Goal: Transaction & Acquisition: Download file/media

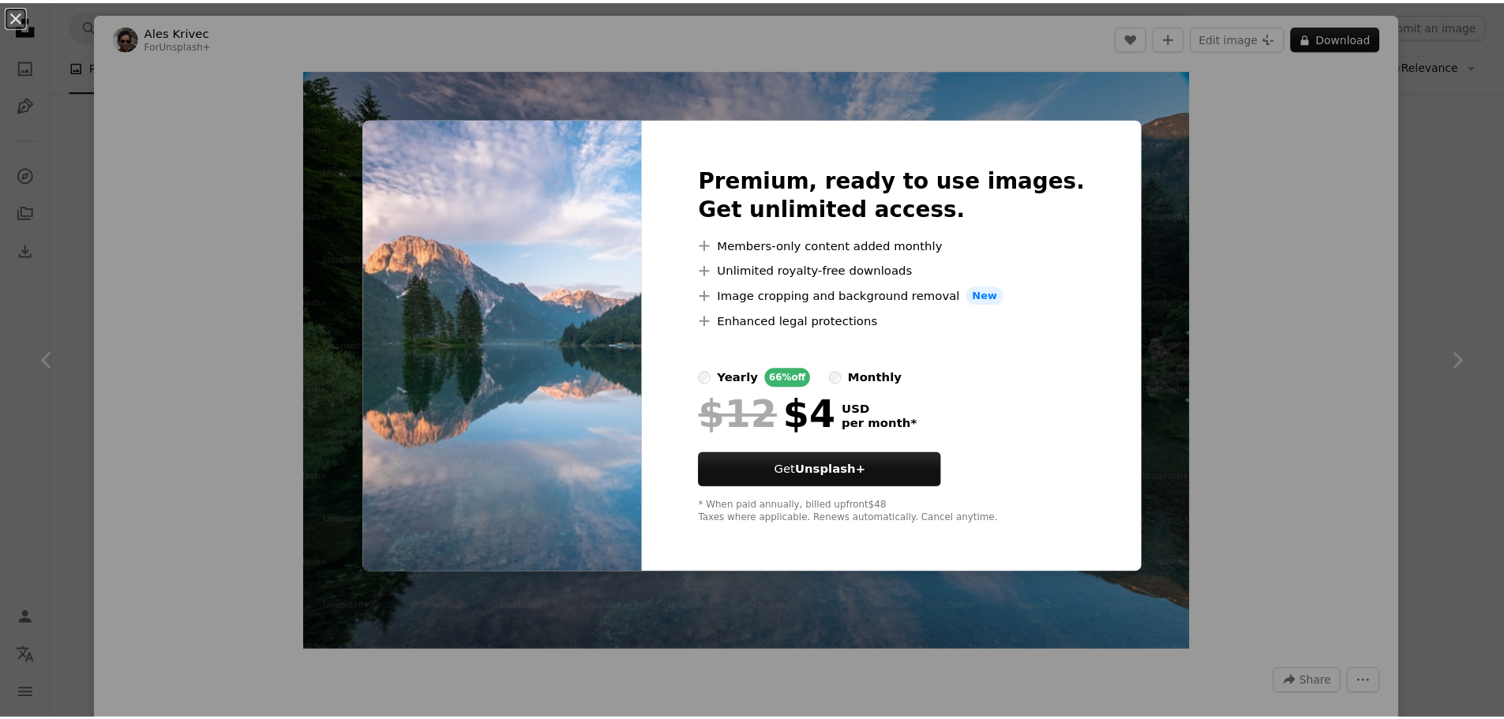
scroll to position [7327, 0]
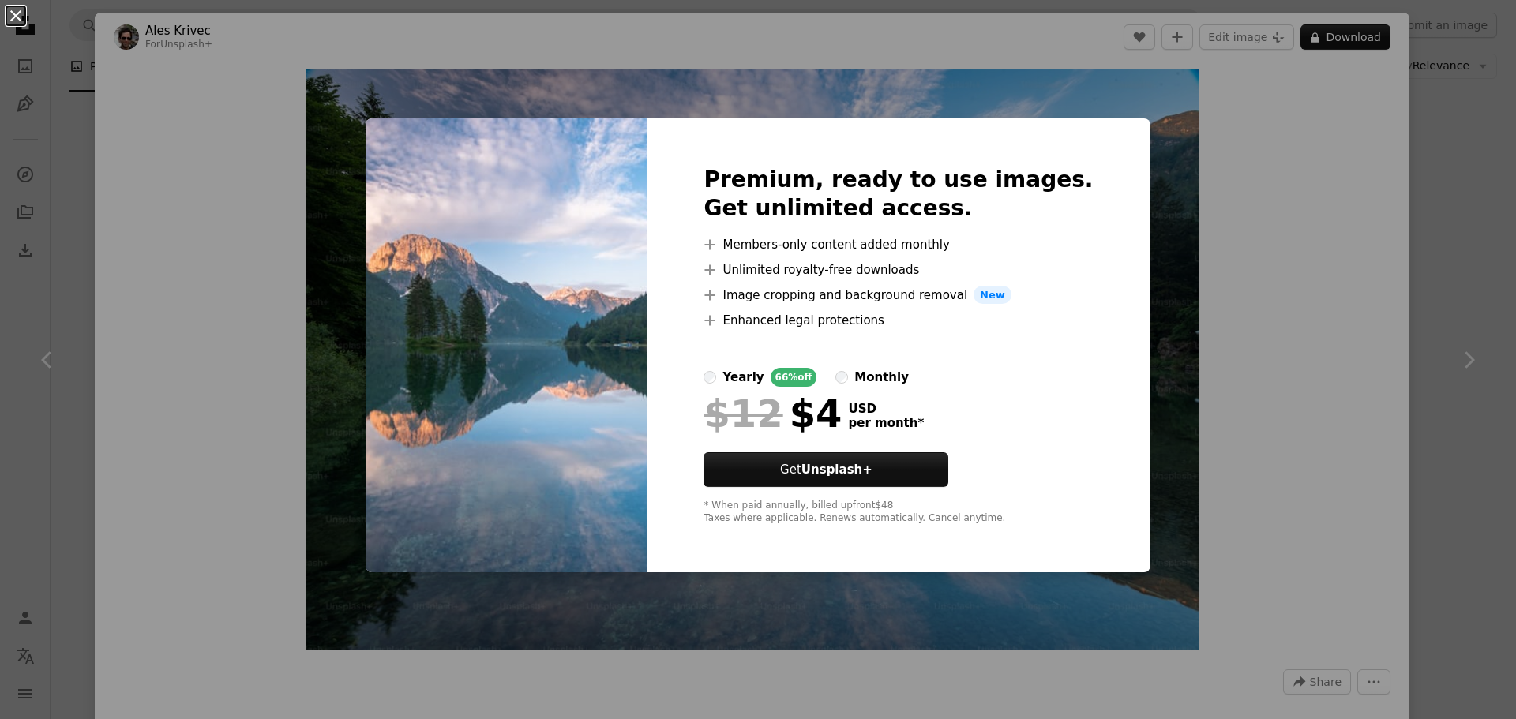
click at [19, 17] on button "An X shape" at bounding box center [15, 15] width 19 height 19
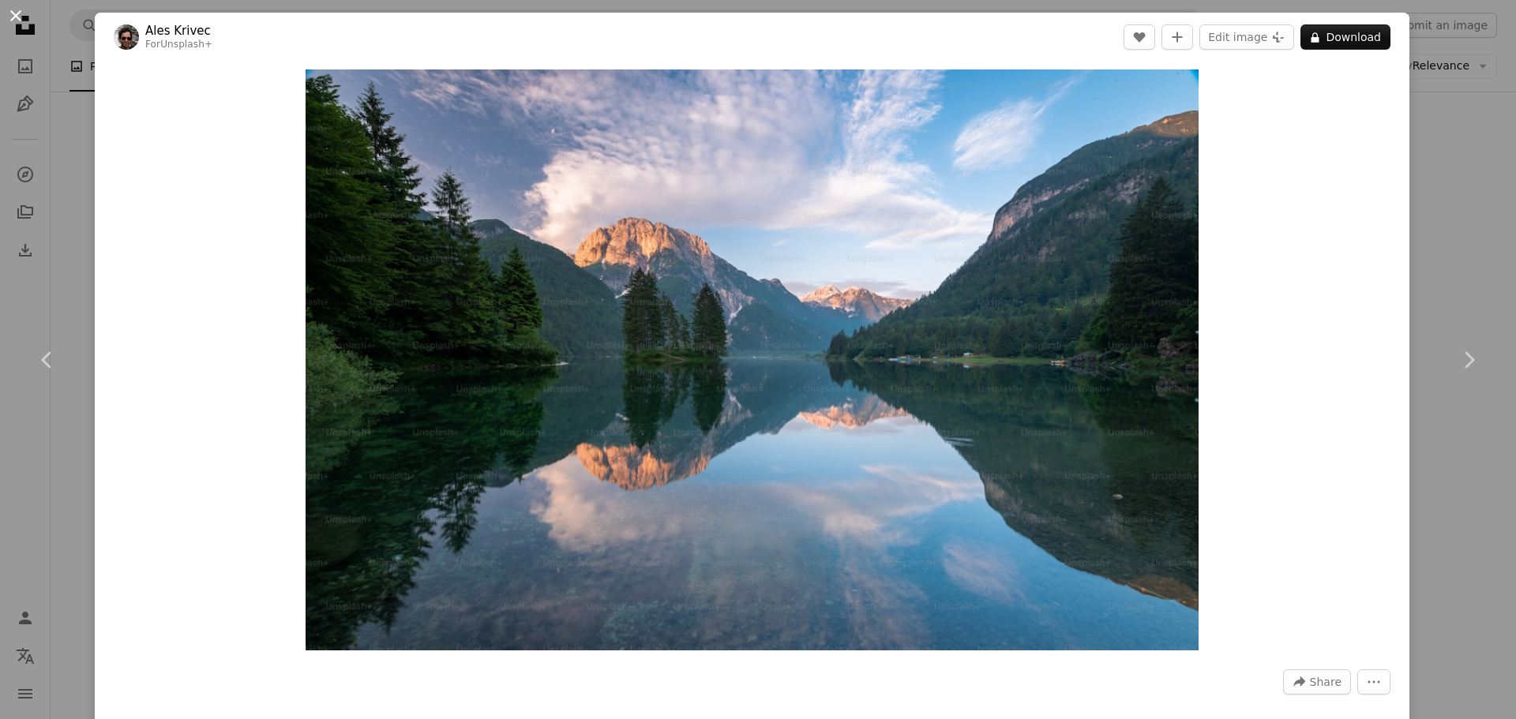
click at [15, 24] on button "An X shape" at bounding box center [15, 15] width 19 height 19
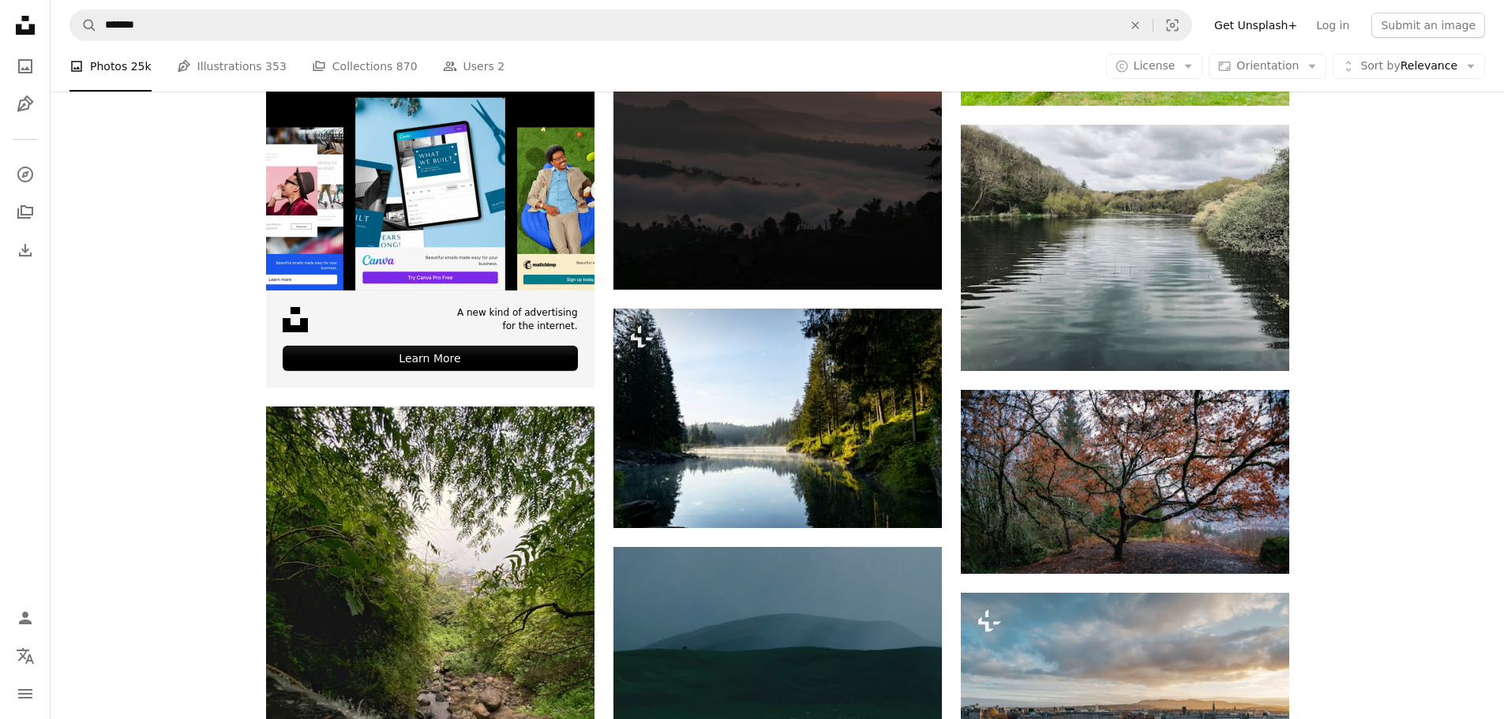
scroll to position [2986, 0]
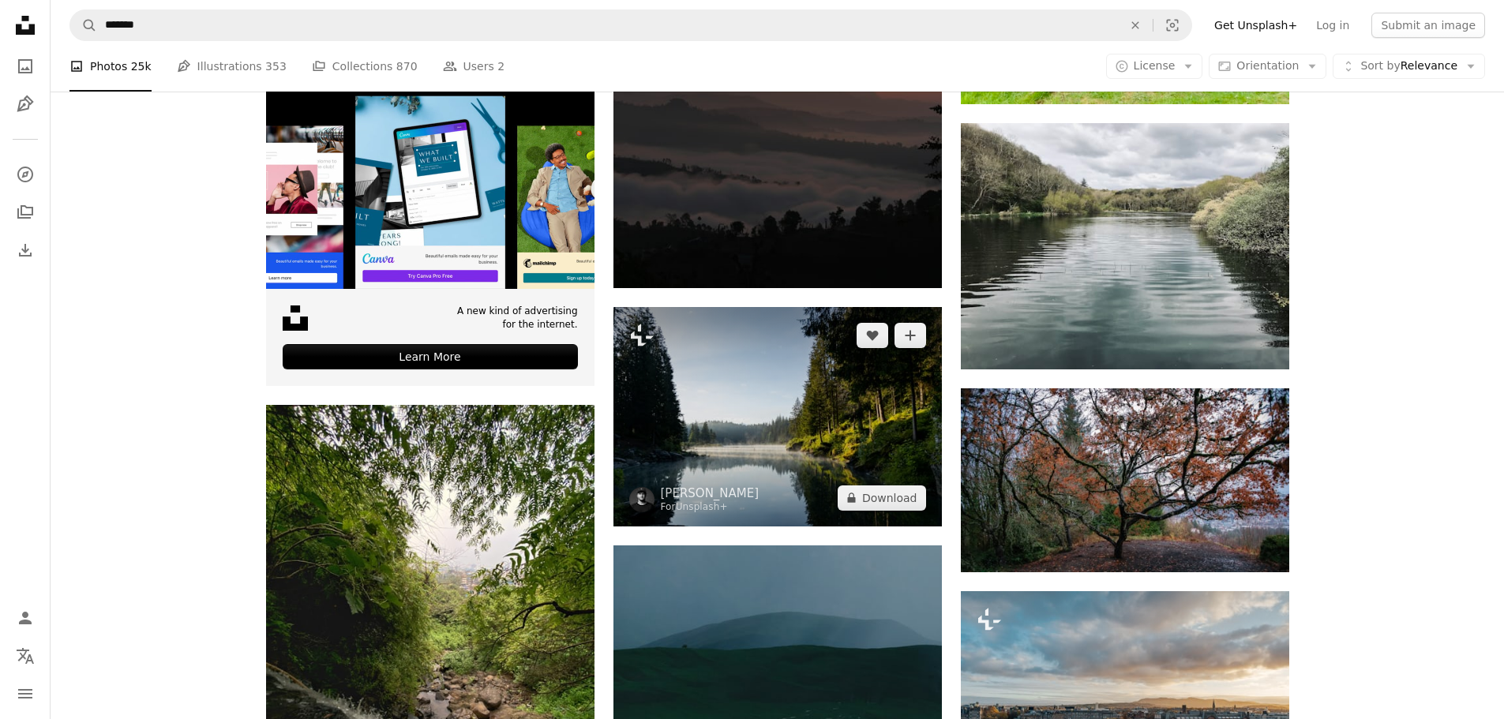
click at [809, 448] on img at bounding box center [777, 416] width 328 height 219
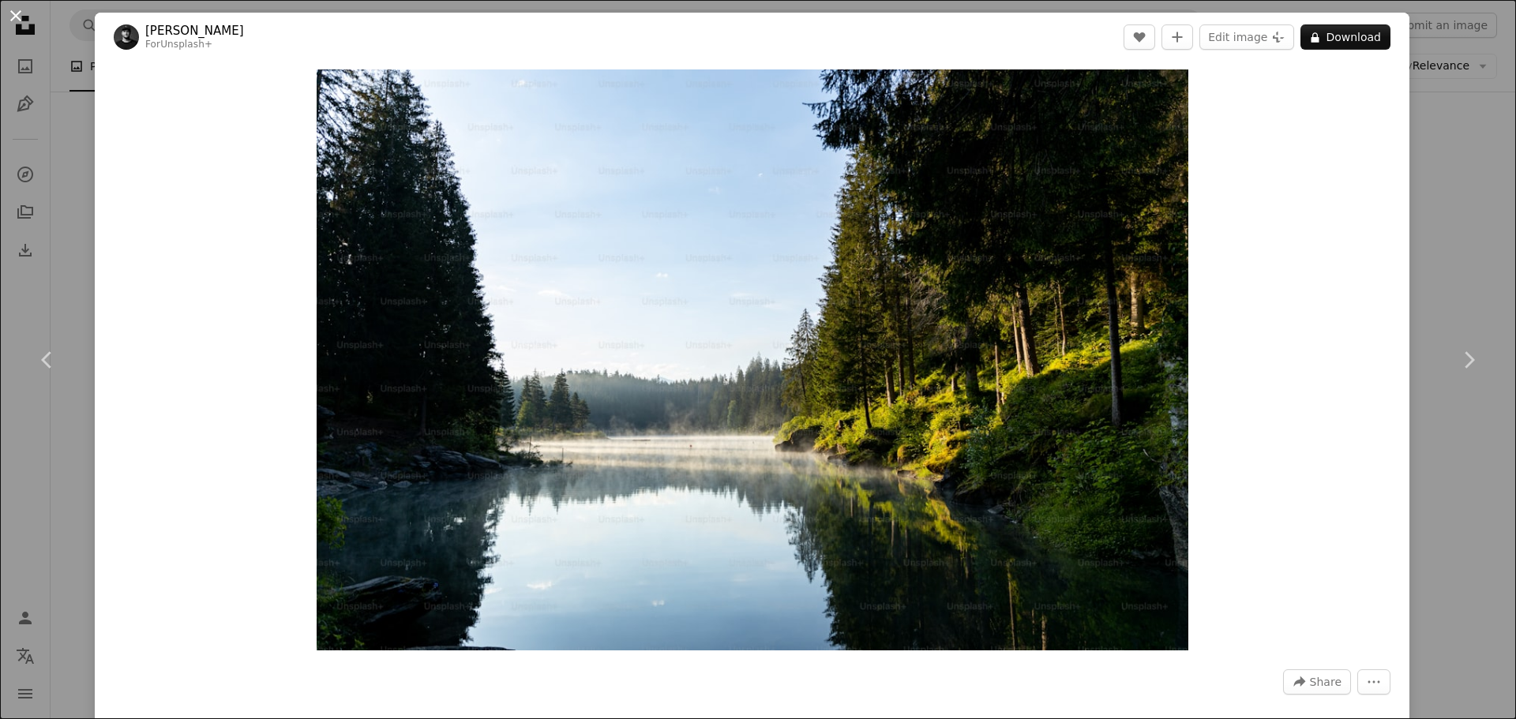
click at [21, 23] on button "An X shape" at bounding box center [15, 15] width 19 height 19
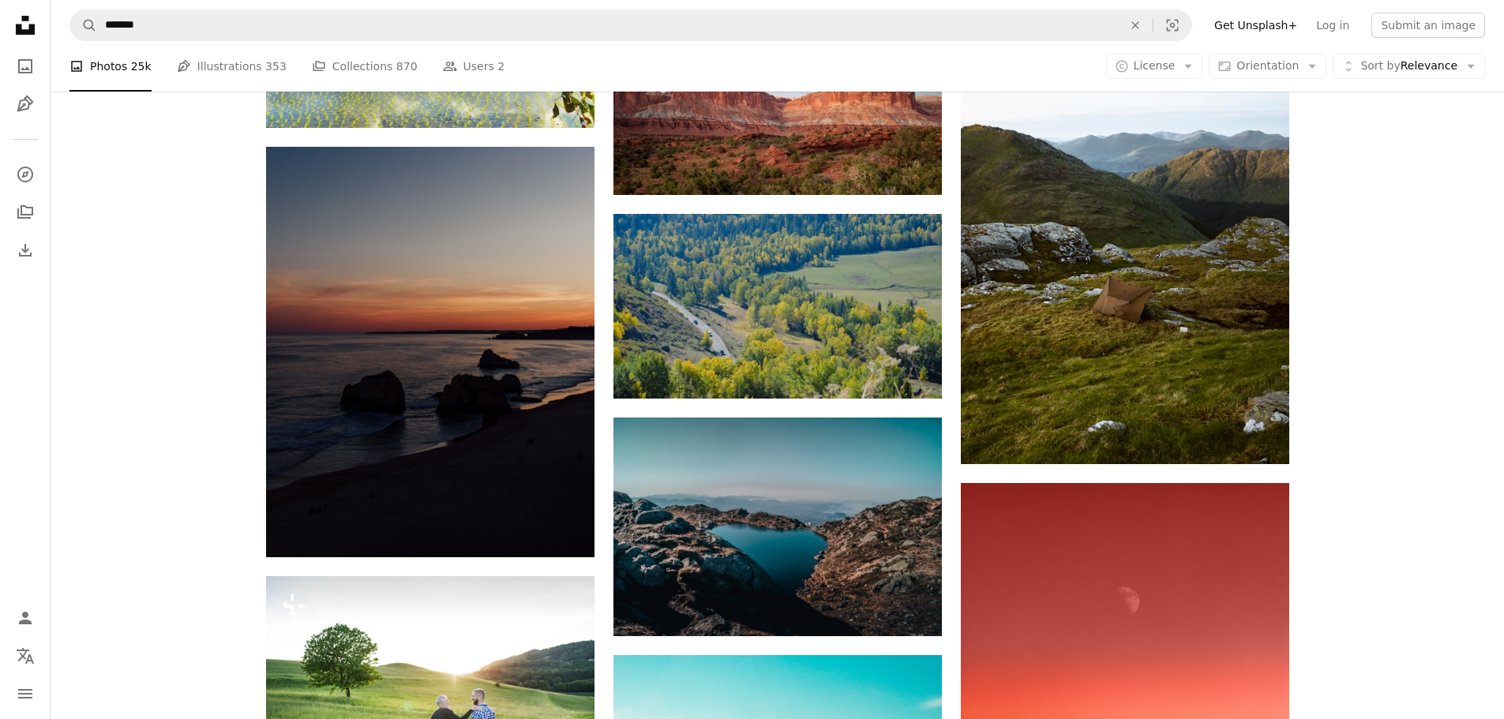
scroll to position [1644, 0]
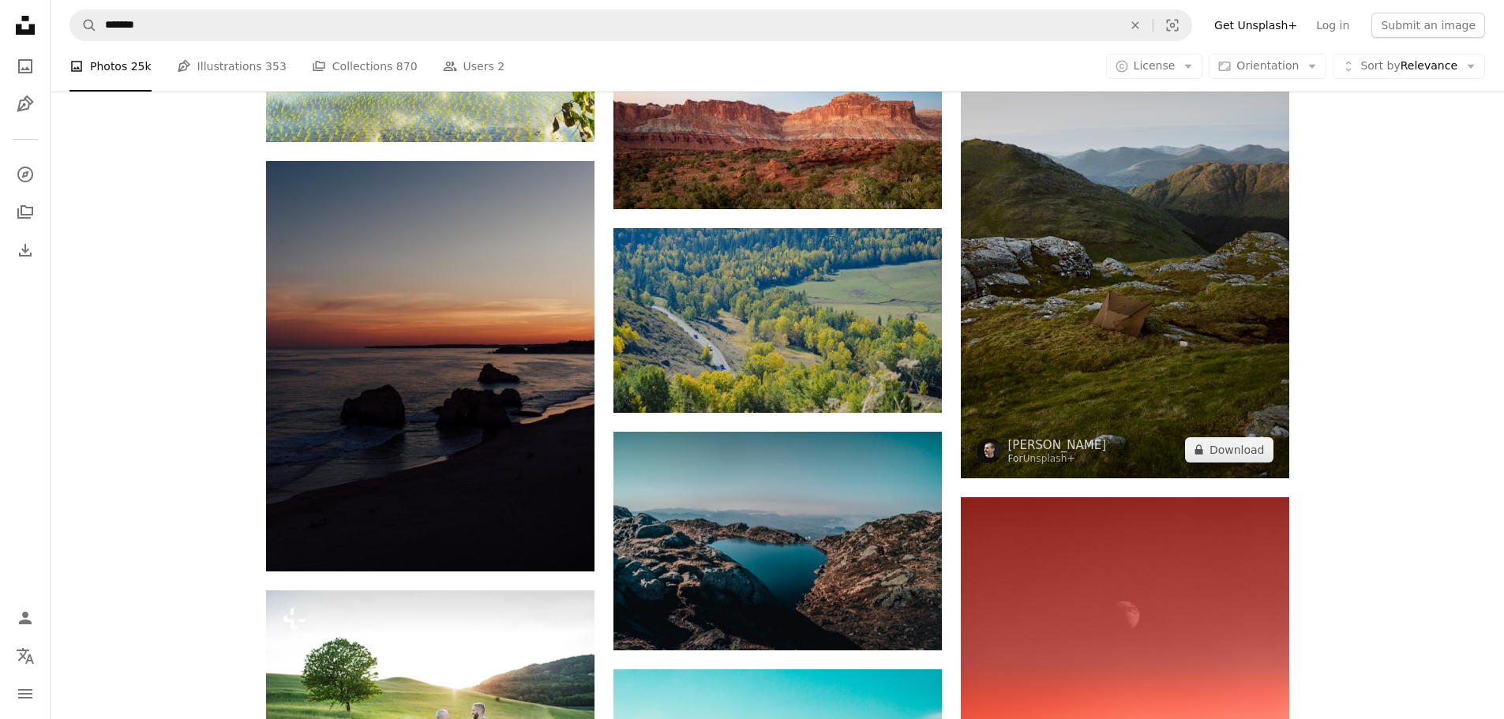
click at [1141, 348] on img at bounding box center [1125, 232] width 328 height 493
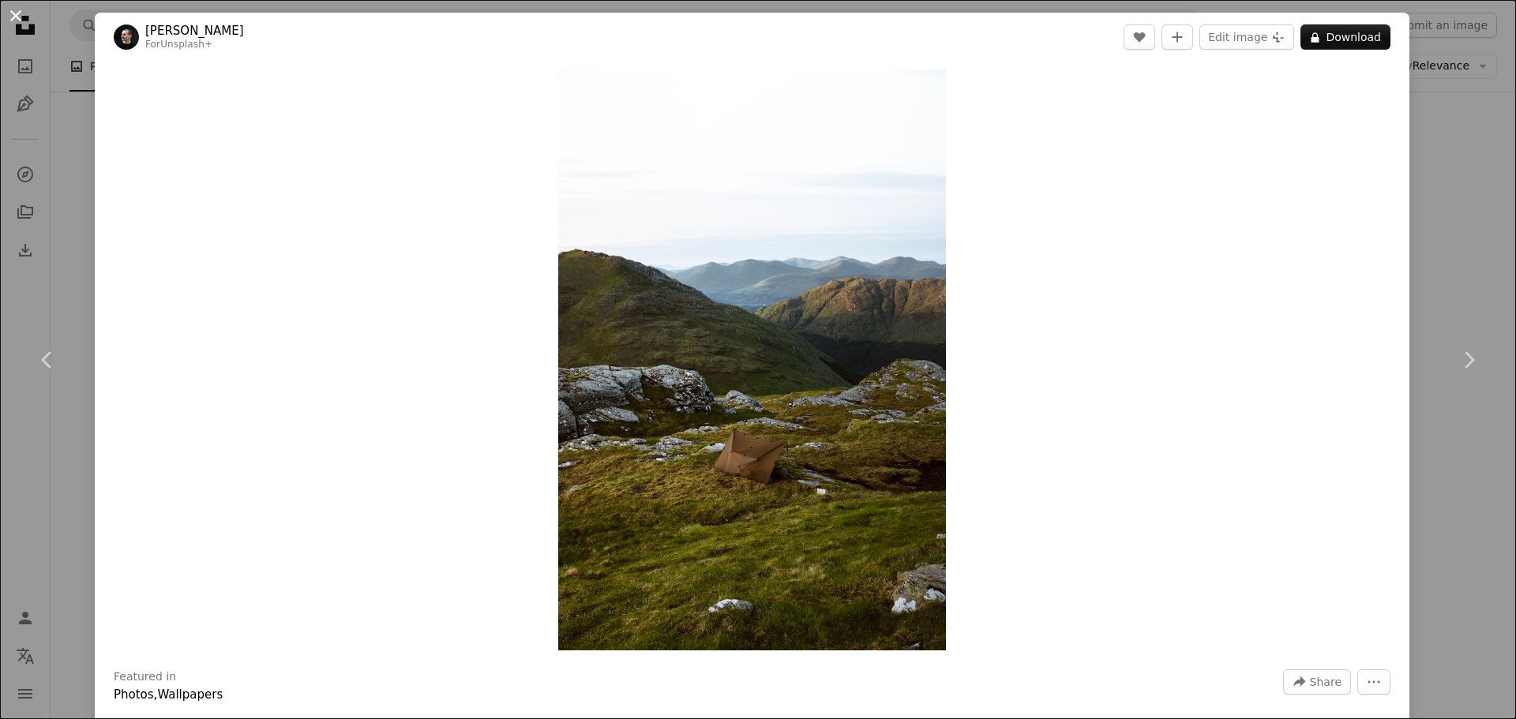
click at [20, 20] on button "An X shape" at bounding box center [15, 15] width 19 height 19
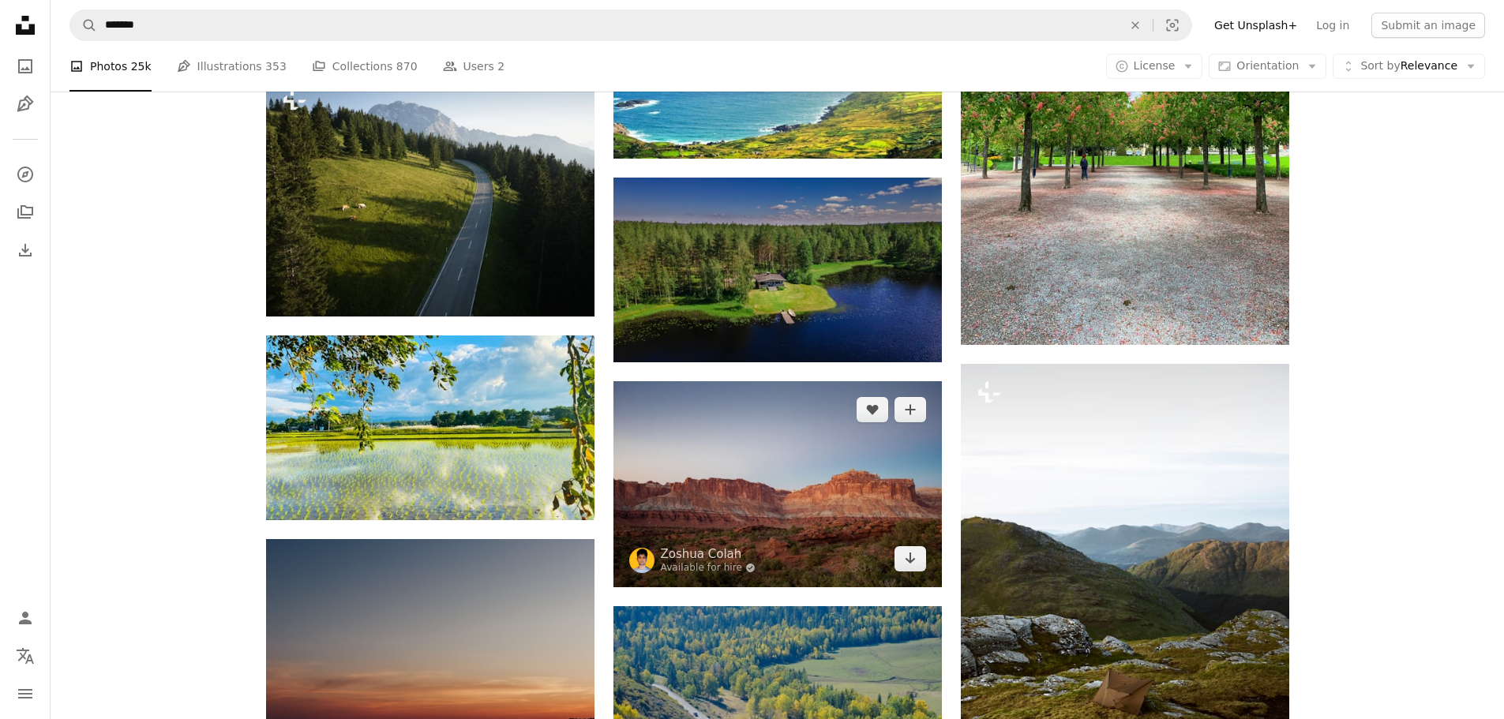
scroll to position [1170, 0]
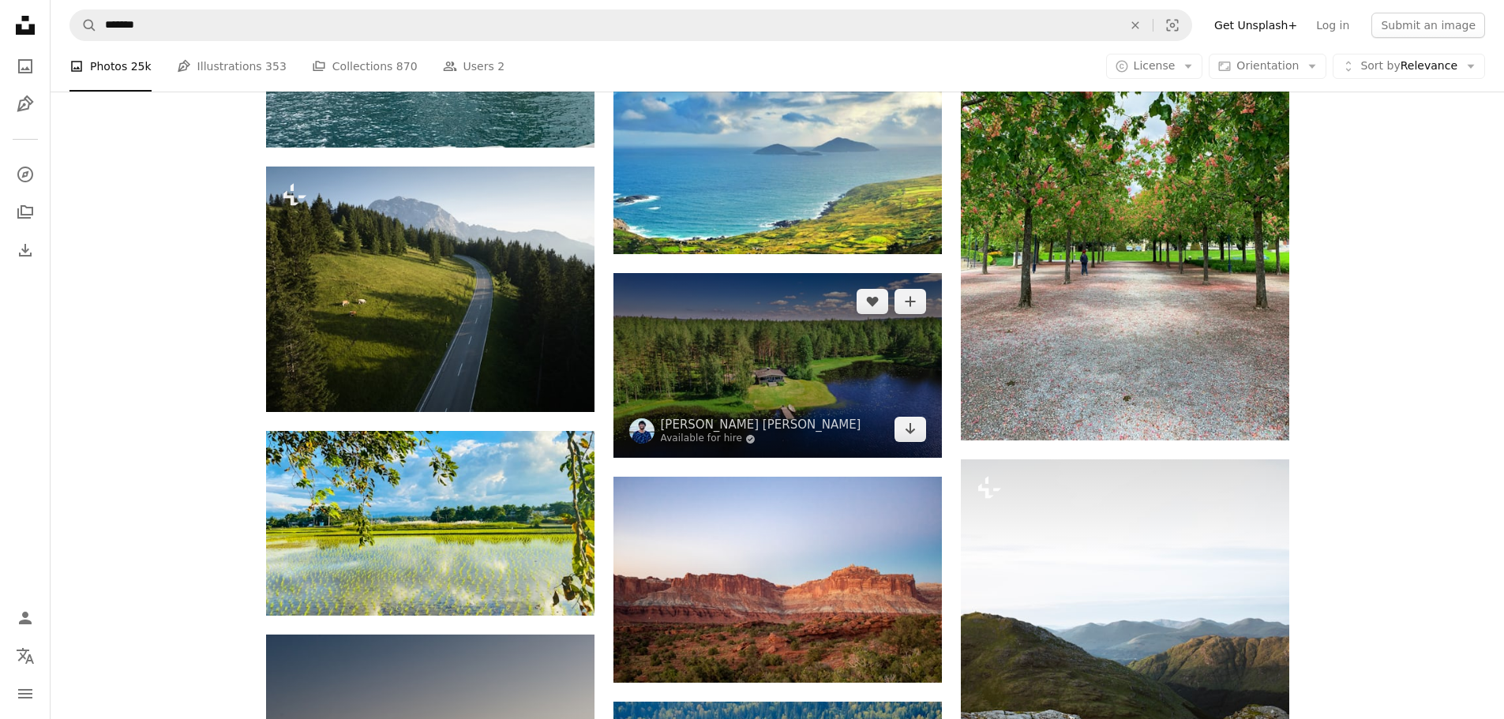
click at [770, 362] on img at bounding box center [777, 365] width 328 height 185
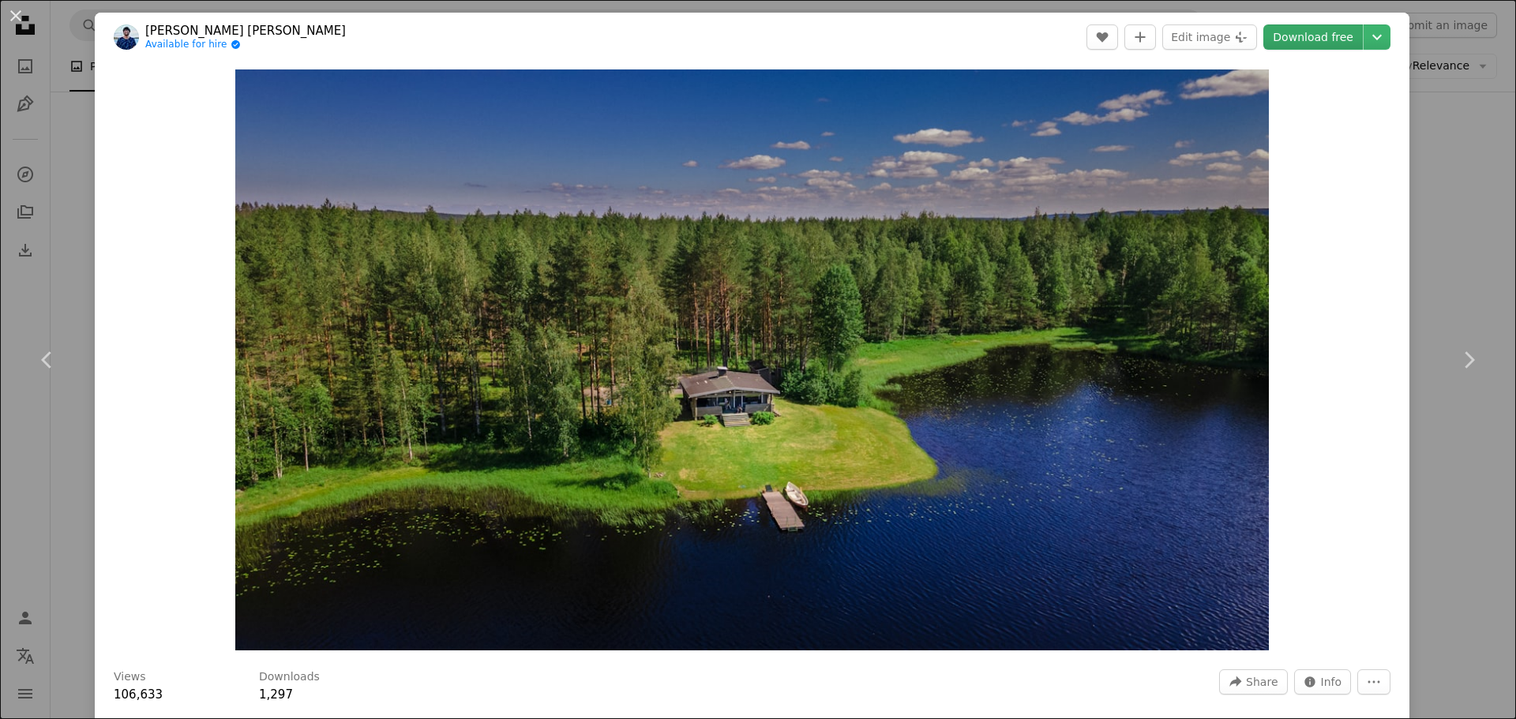
click at [1310, 33] on link "Download free" at bounding box center [1312, 36] width 99 height 25
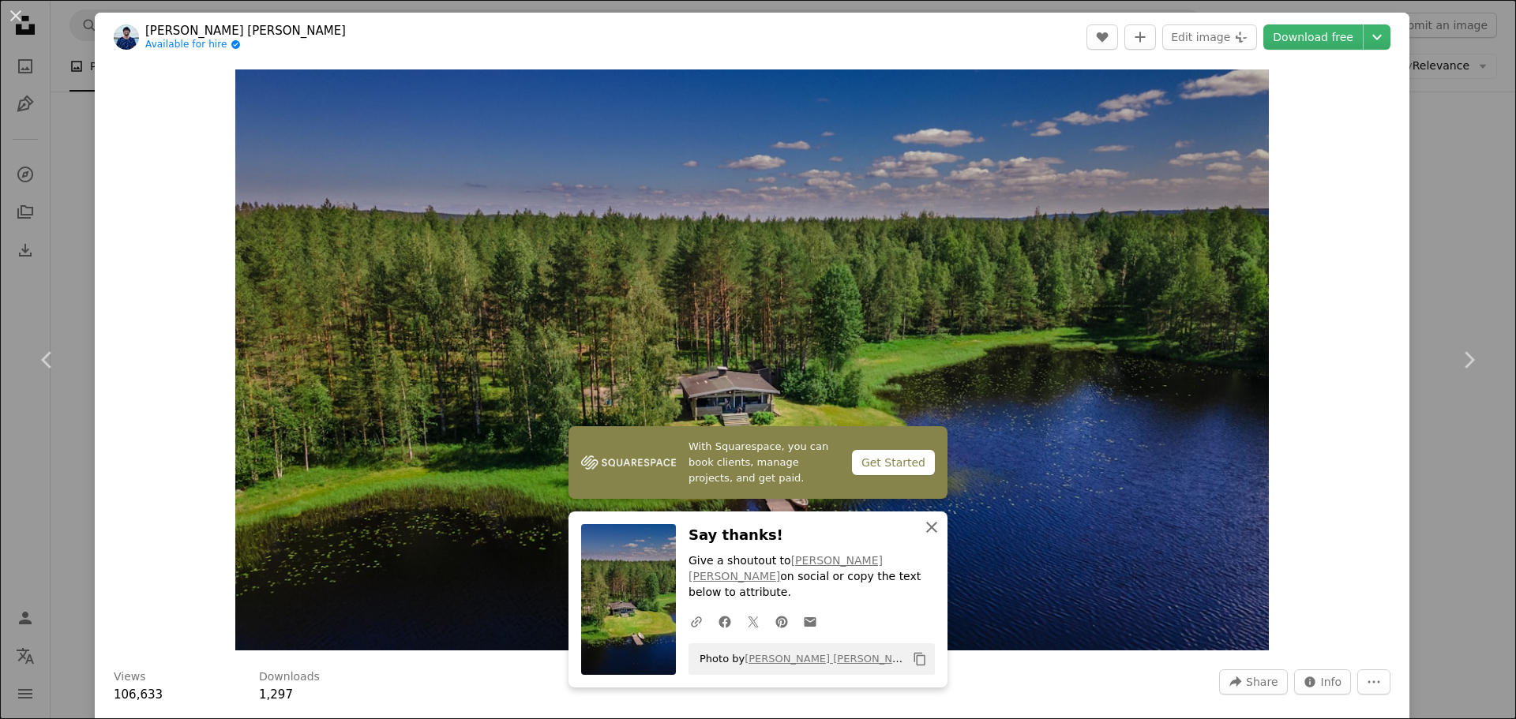
click at [926, 533] on icon "button" at bounding box center [931, 527] width 11 height 11
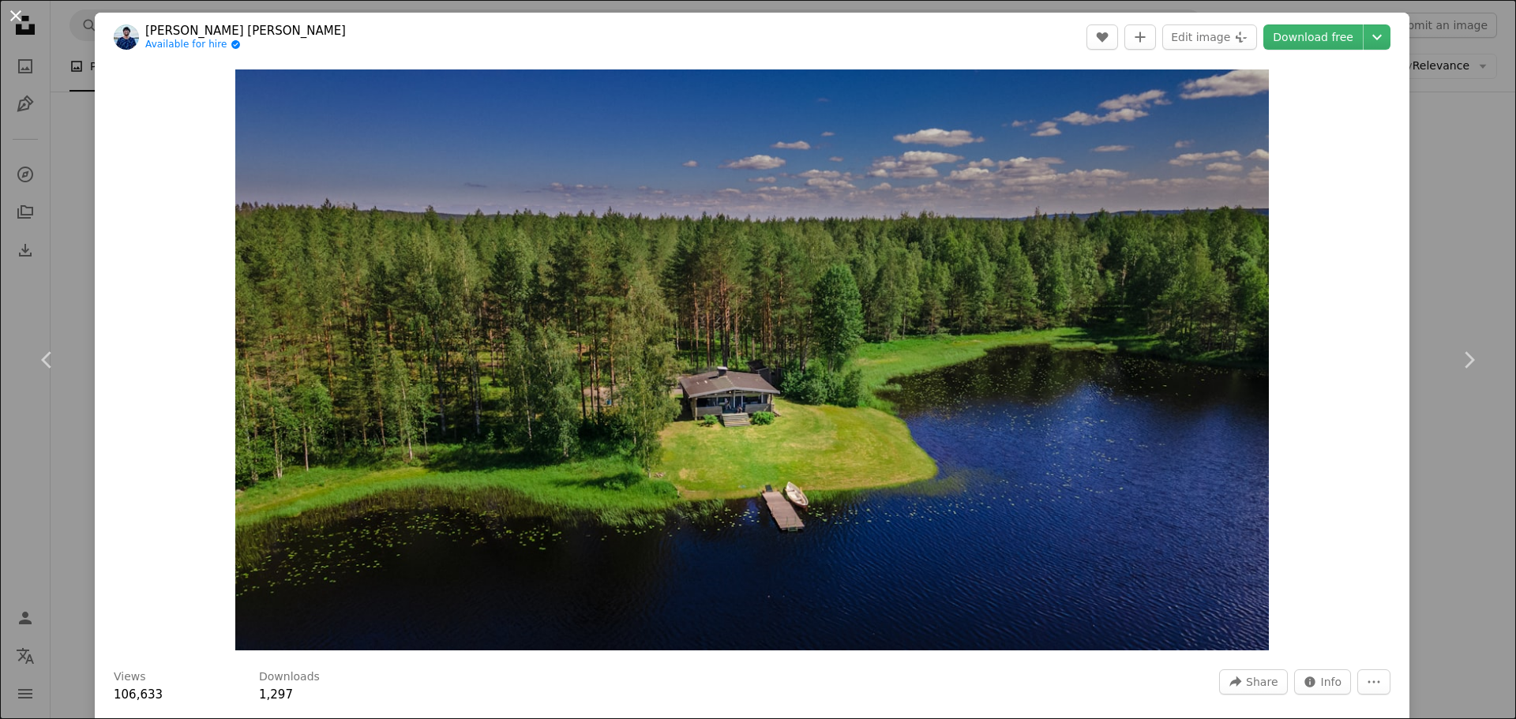
click at [20, 16] on button "An X shape" at bounding box center [15, 15] width 19 height 19
